Goal: Task Accomplishment & Management: Complete application form

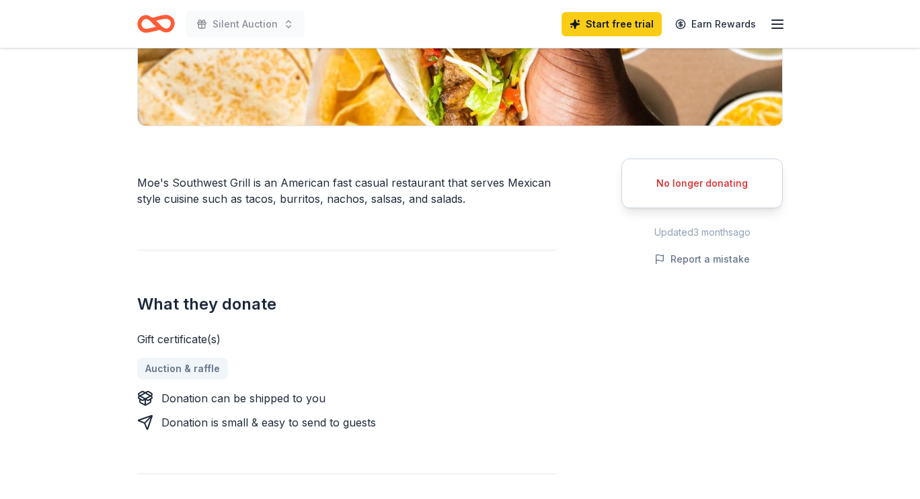
scroll to position [284, 0]
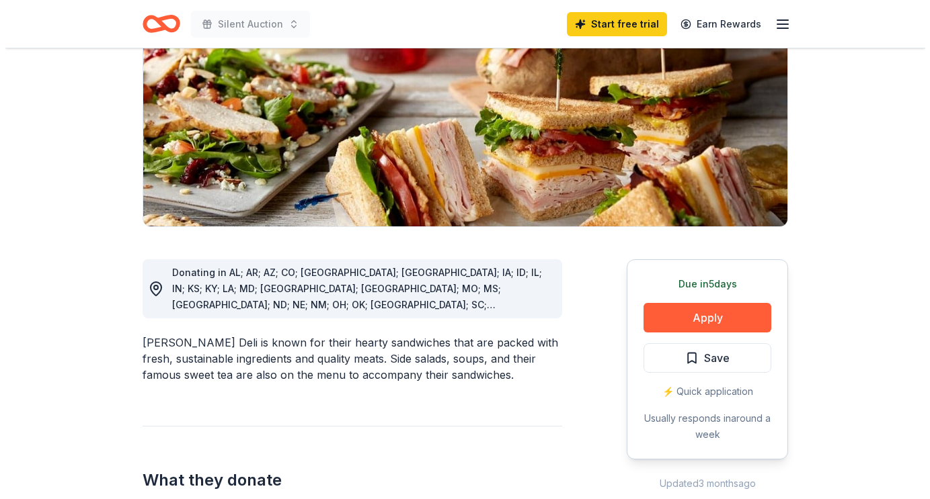
scroll to position [185, 0]
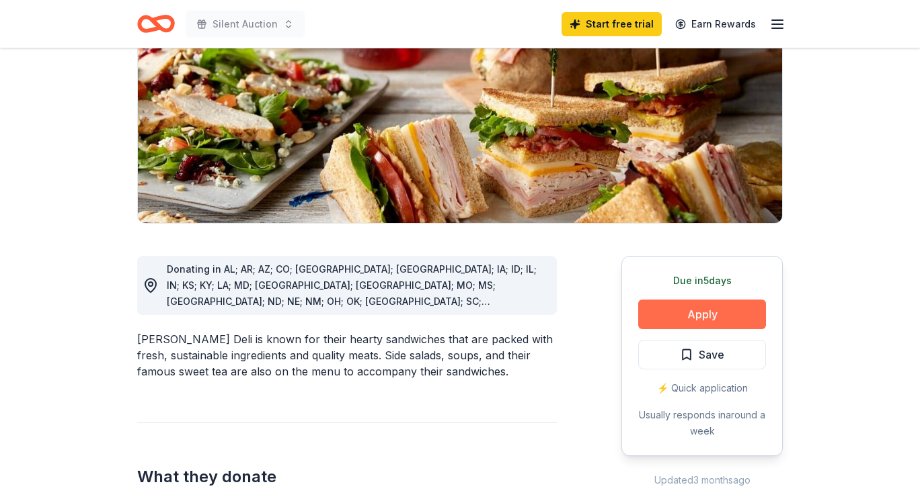
click at [735, 305] on button "Apply" at bounding box center [702, 315] width 128 height 30
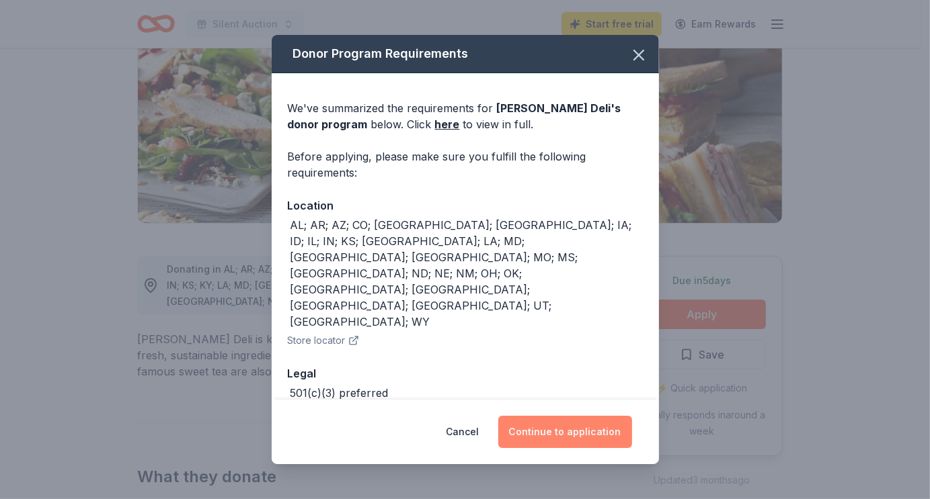
click at [537, 440] on button "Continue to application" at bounding box center [565, 432] width 134 height 32
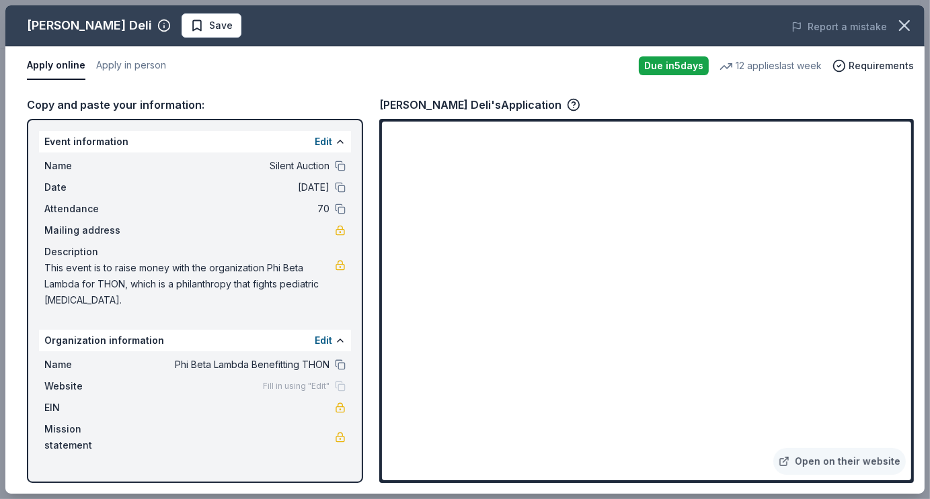
click at [914, 333] on div "Copy and paste your information: Event information Edit Name Silent Auction Dat…" at bounding box center [464, 289] width 919 height 409
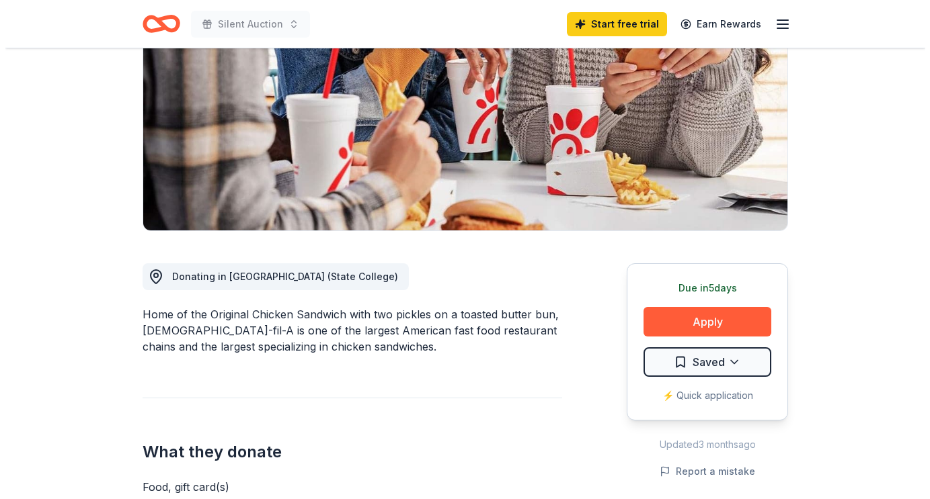
scroll to position [182, 0]
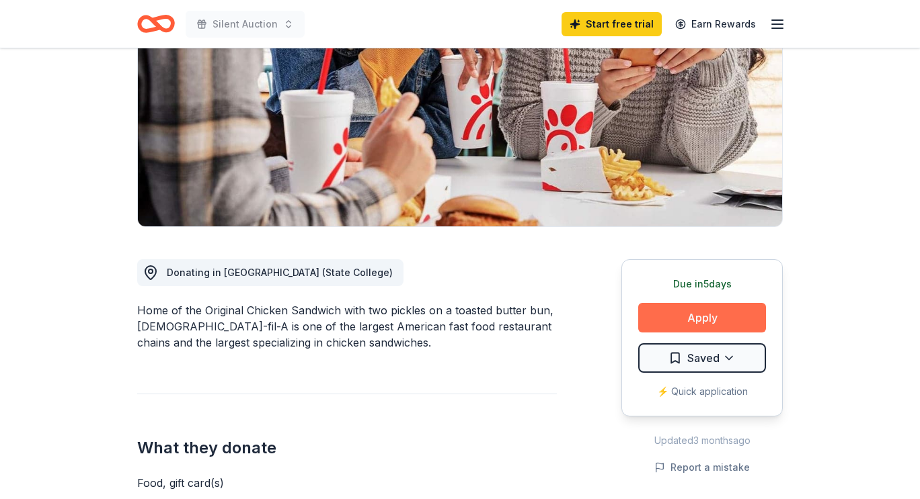
click at [669, 318] on button "Apply" at bounding box center [702, 318] width 128 height 30
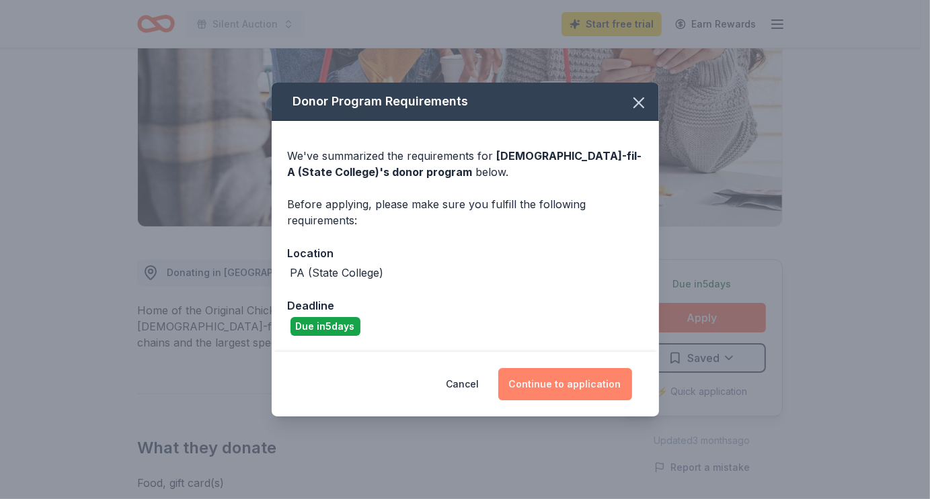
click at [588, 383] on button "Continue to application" at bounding box center [565, 384] width 134 height 32
